Goal: Find specific page/section: Find specific page/section

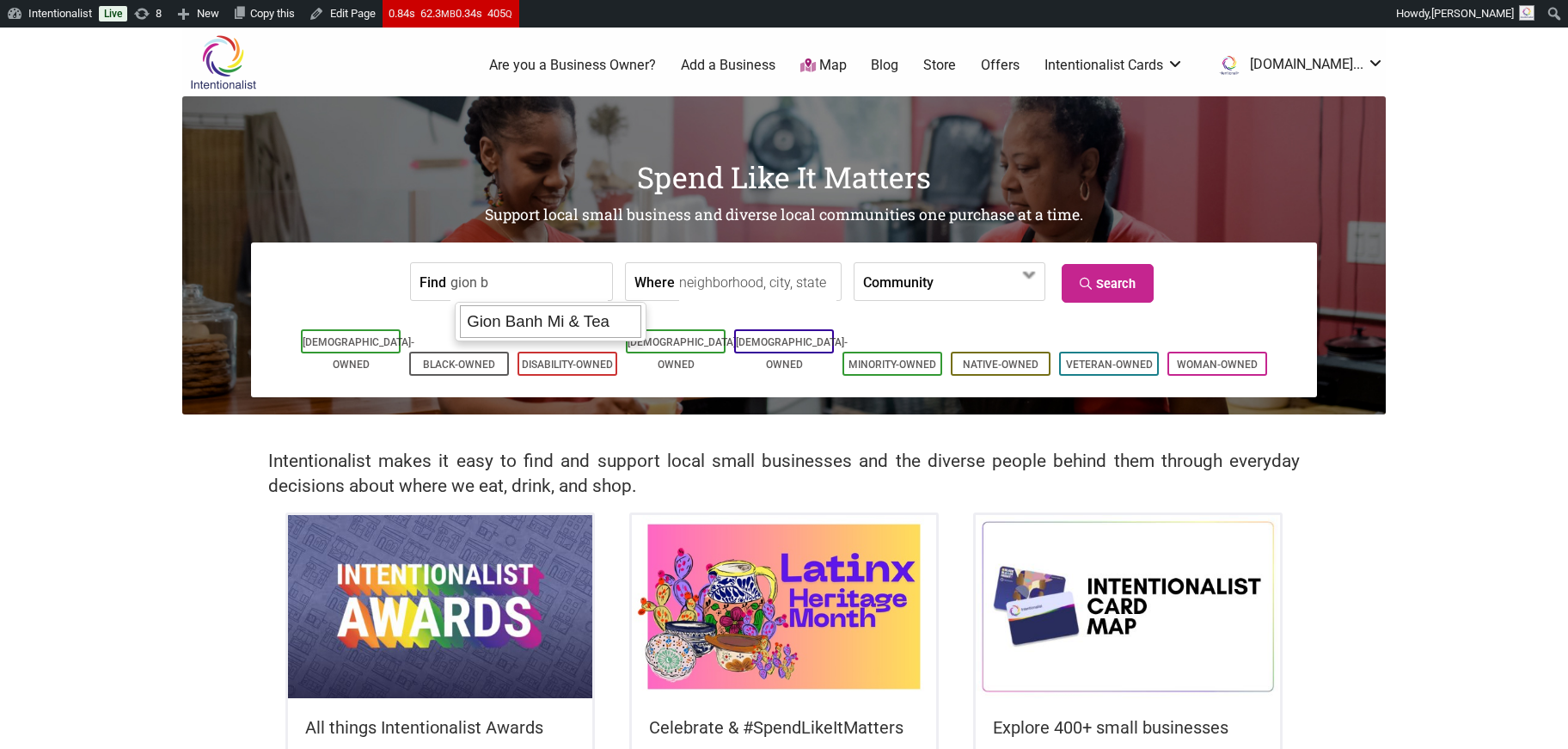
click at [492, 328] on div "Gion Banh Mi & Tea" at bounding box center [550, 321] width 182 height 33
type input "Gion Banh Mi & Tea"
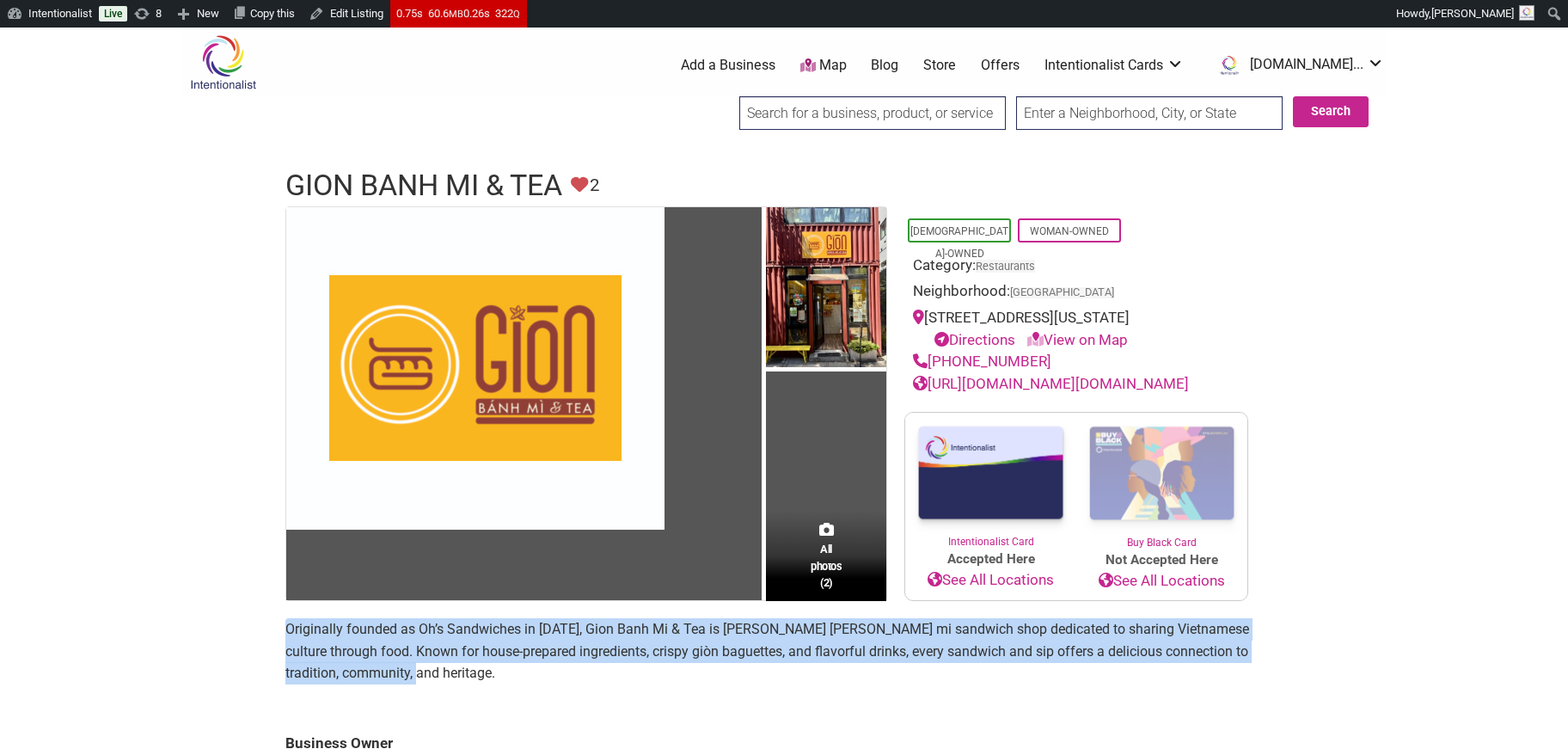
drag, startPoint x: 284, startPoint y: 627, endPoint x: 367, endPoint y: 681, distance: 99.0
click at [367, 681] on div "All photos (2) [DEMOGRAPHIC_DATA]-Owned Woman-Owned Category: Restaurants Neigh…" at bounding box center [784, 703] width 1032 height 994
copy p "Originally founded as Oh’s Sandwiches in [DATE], Gion Banh Mi & Tea is [PERSON_…"
